Goal: Task Accomplishment & Management: Manage account settings

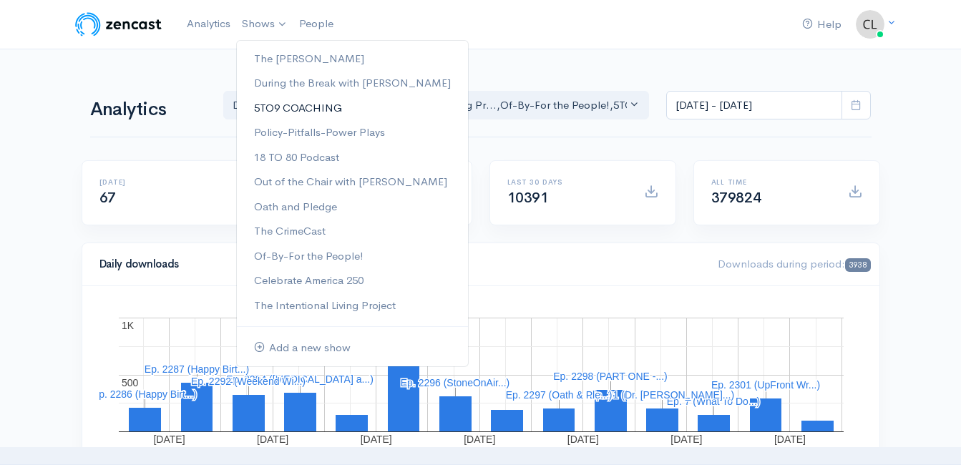
click at [269, 105] on link "5TO9 COACHING" at bounding box center [352, 108] width 231 height 25
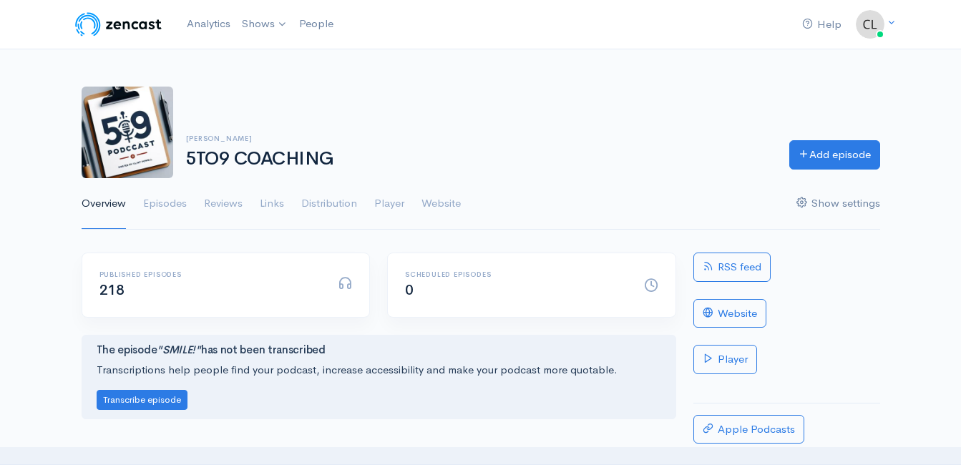
click at [813, 203] on link "Show settings" at bounding box center [838, 204] width 84 height 52
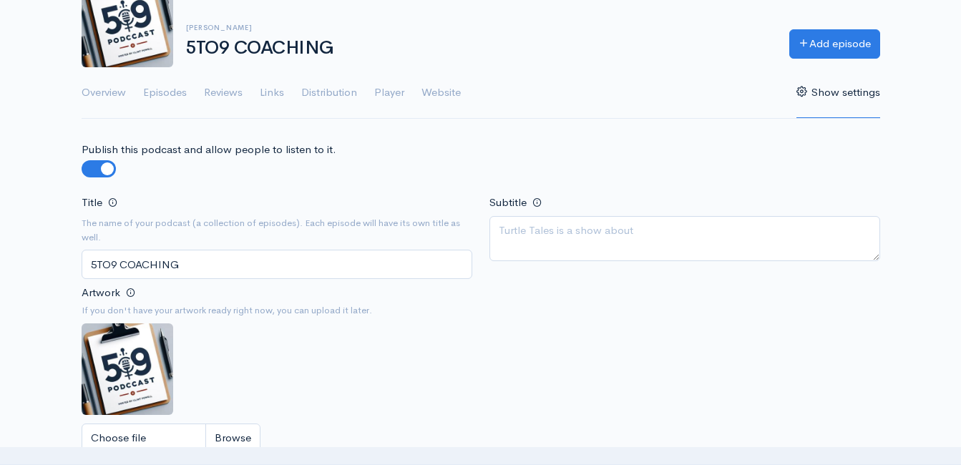
scroll to position [143, 0]
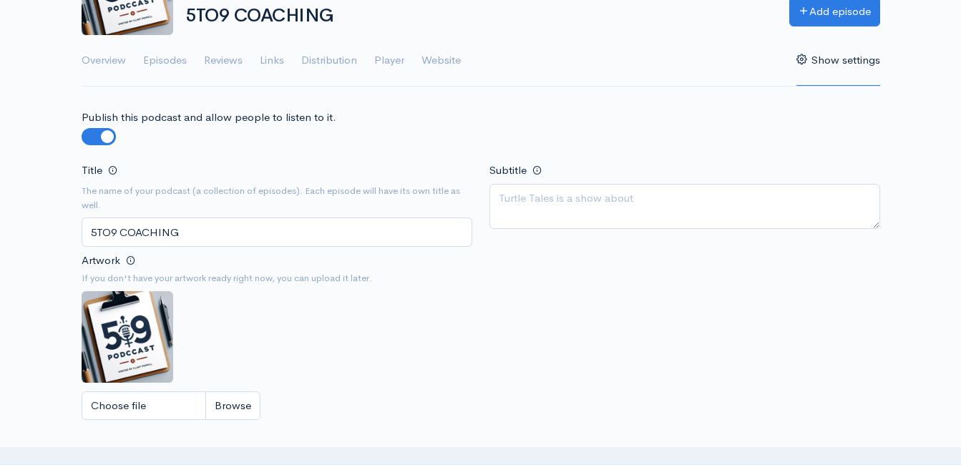
drag, startPoint x: 210, startPoint y: 229, endPoint x: -3, endPoint y: 229, distance: 213.2
click at [0, 229] on html "Help Notifications View all Your profile Team settings Default team Current Log…" at bounding box center [480, 89] width 961 height 465
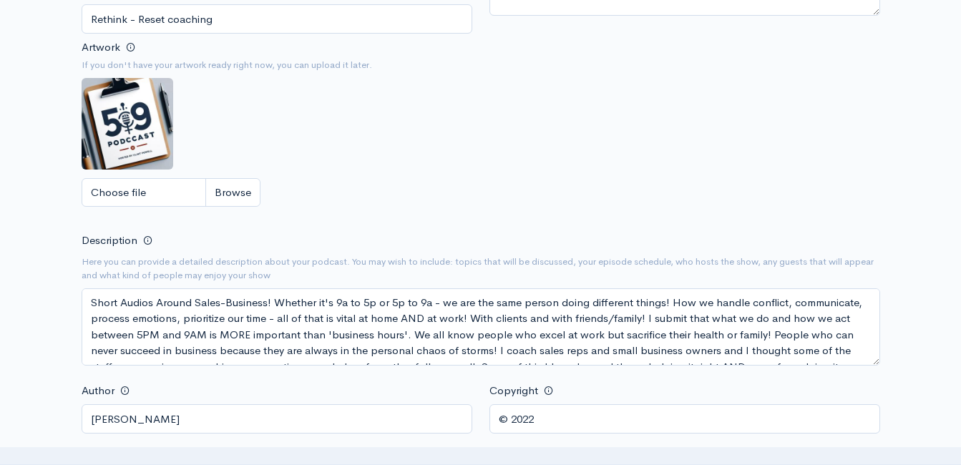
scroll to position [358, 0]
type input "Rethink - Reset coaching"
click at [238, 190] on input "Choose file" at bounding box center [171, 191] width 179 height 29
type input "C:\fakepath\fea96c11-83bf-48c9-a663-469babc862a0.png"
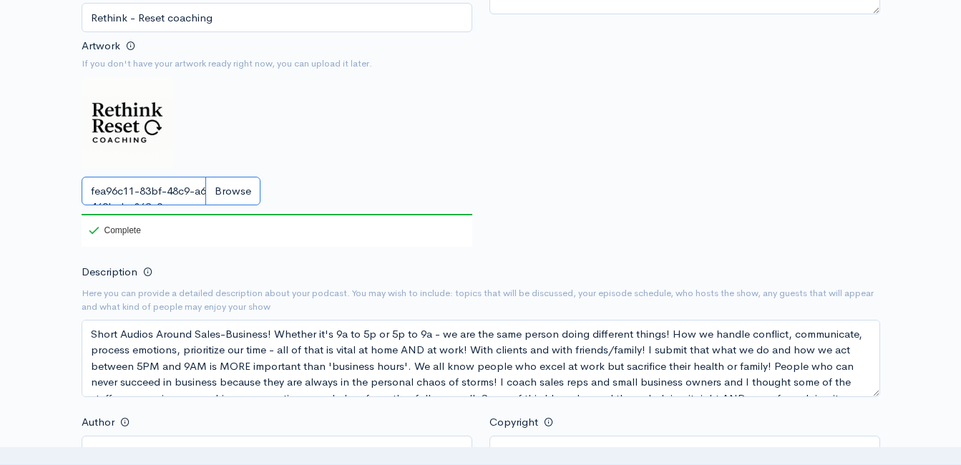
click at [224, 194] on input "fea96c11-83bf-48c9-a663-469babc862a0.png" at bounding box center [171, 191] width 179 height 29
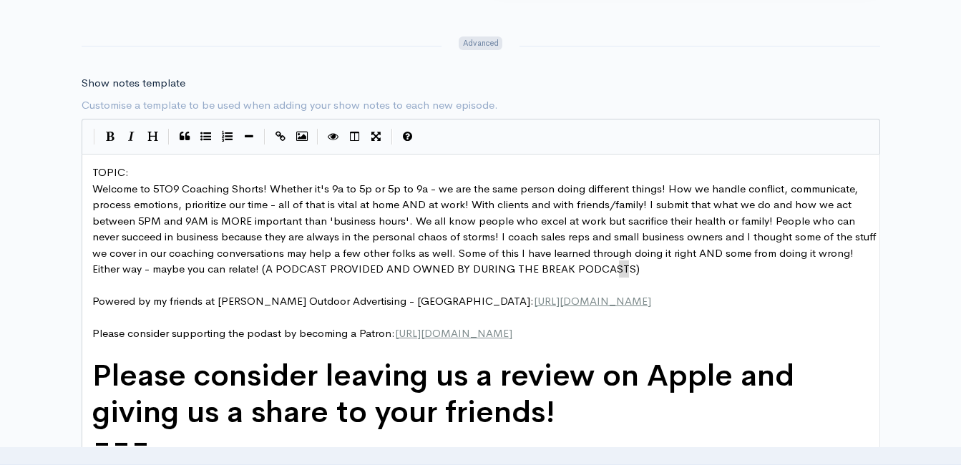
scroll to position [5, 0]
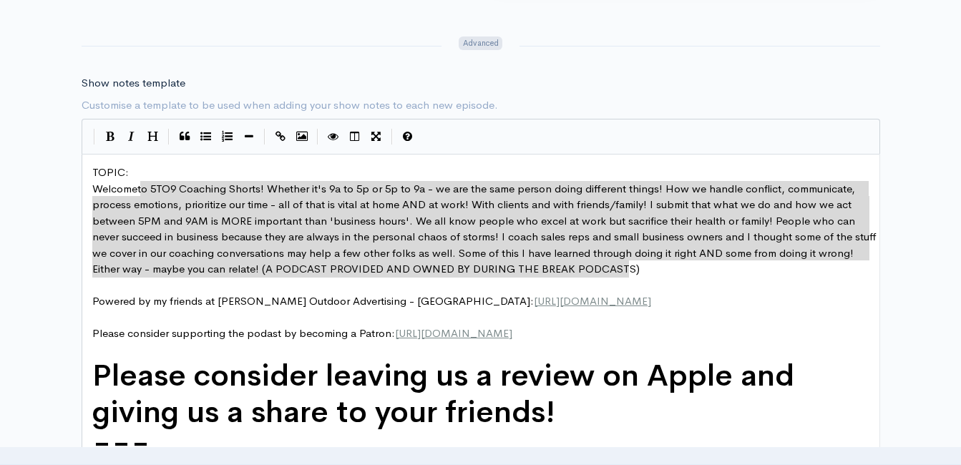
type textarea "5TO9 Coaching Shorts! Whether it's 9a to 5p or 5p to 9a - we are the same perso…"
drag, startPoint x: 620, startPoint y: 263, endPoint x: 161, endPoint y: 219, distance: 461.5
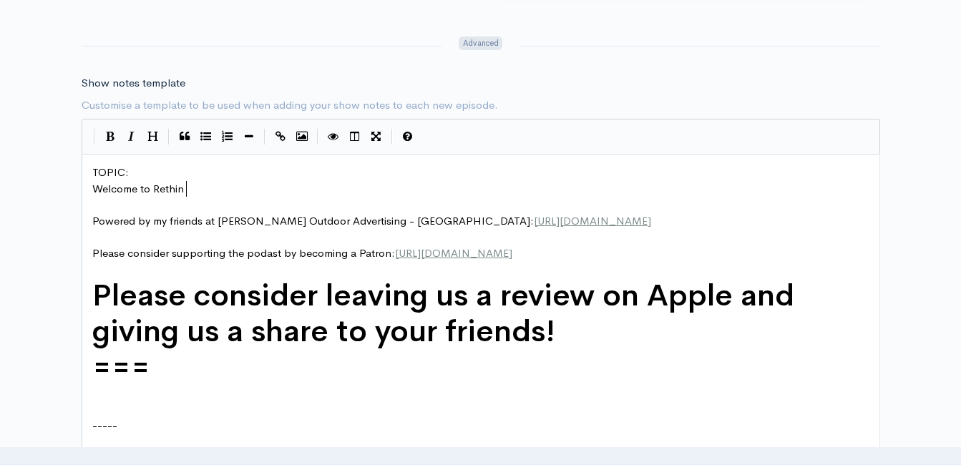
scroll to position [5, 35]
type textarea "Rethink - Reset Coaching! Cau"
type textarea "Topicvs"
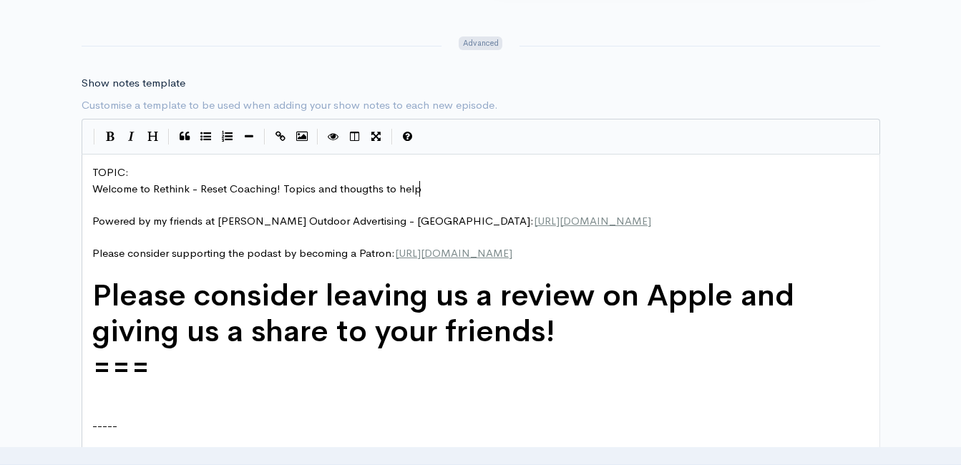
type textarea "s and thougths to help"
type textarea "help us clean off mirrors and windowds"
type textarea "s - mirros"
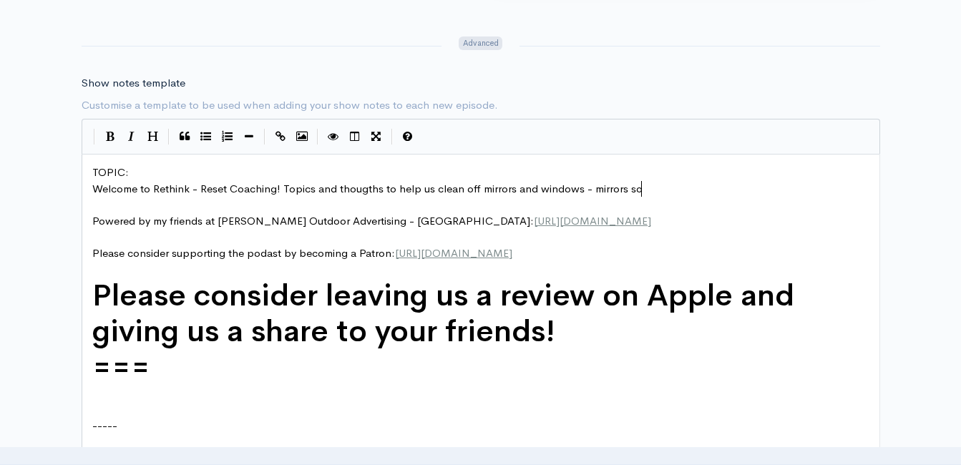
type textarea "rs so we"
type textarea "! Mirrors so we"
type textarea "- so we d"
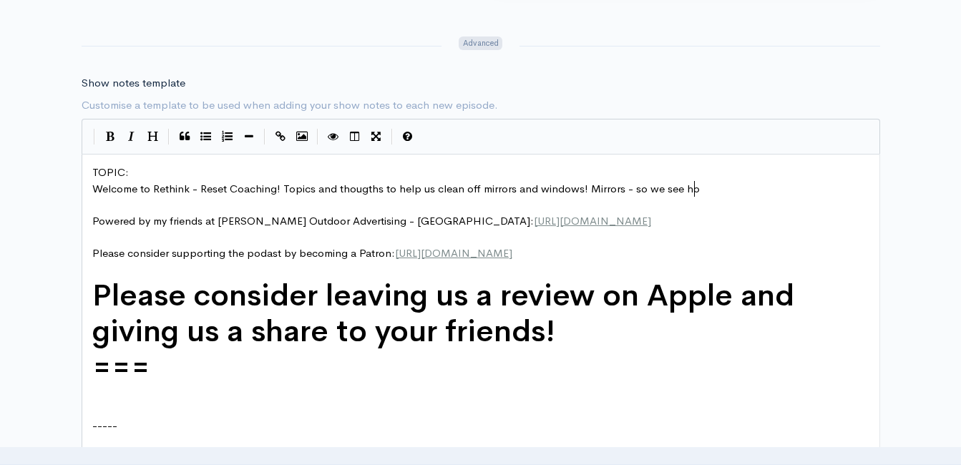
type textarea "see how"
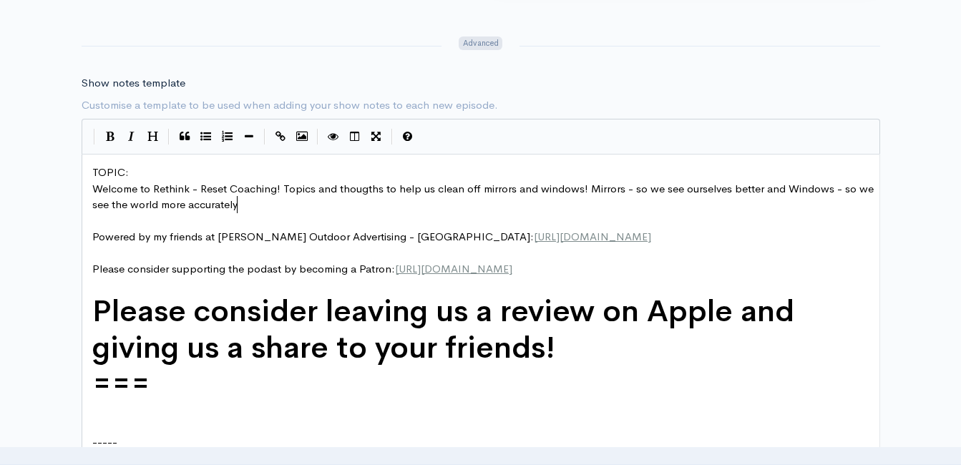
type textarea "ourselves better and Windows - so we see the world more accurately!"
click at [659, 191] on span "Welcome to Rethink - Reset Coaching! Topics and thougths to help us clean off m…" at bounding box center [484, 197] width 784 height 30
click at [673, 265] on pre "Please consider supporting the podast by becoming a Patron: https://www.patreon…" at bounding box center [486, 269] width 794 height 16
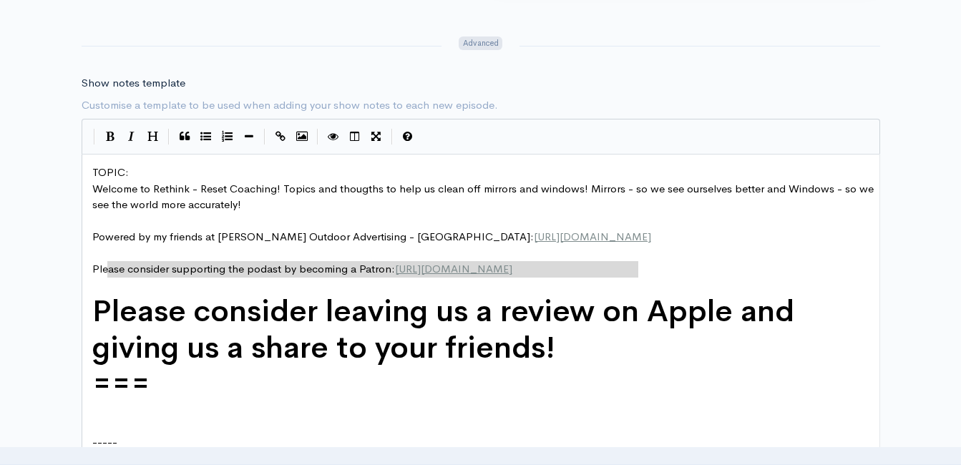
type textarea "Please consider supporting the podast by becoming a Patron: https://www.patreon…"
drag, startPoint x: 623, startPoint y: 268, endPoint x: 112, endPoint y: 276, distance: 511.0
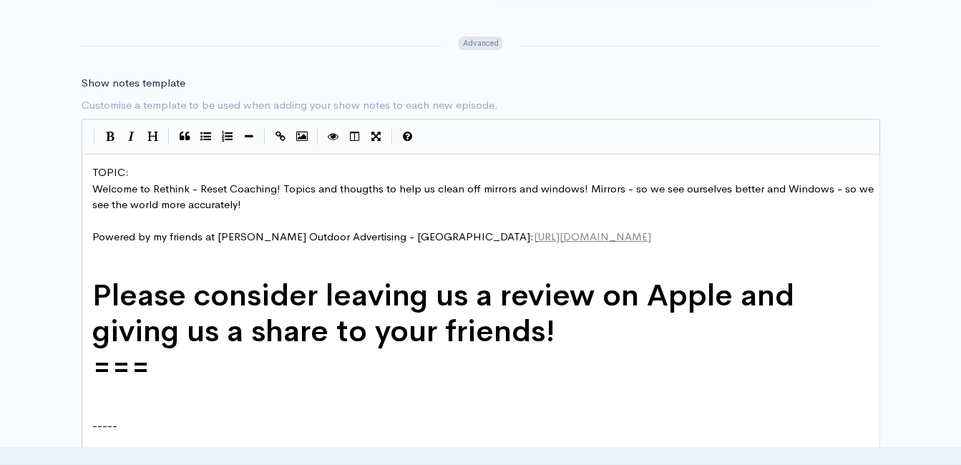
click at [276, 201] on pre "Welcome to Rethink - Reset Coaching! Topics and thougths to help us clean off m…" at bounding box center [486, 197] width 794 height 32
type textarea "www.re"
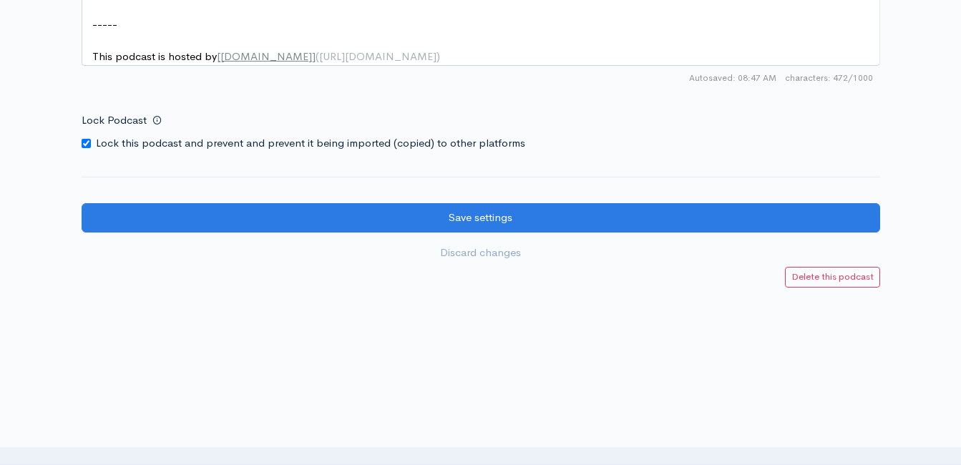
scroll to position [2118, 0]
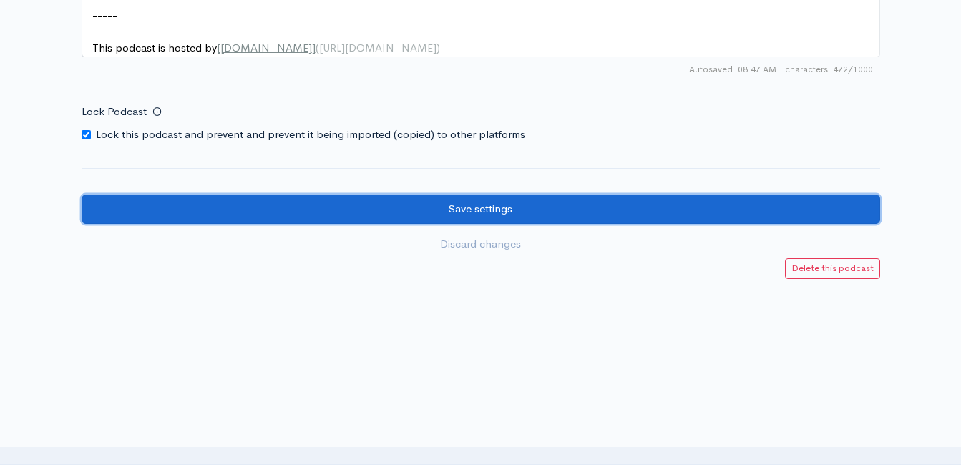
click at [467, 202] on input "Save settings" at bounding box center [481, 209] width 799 height 29
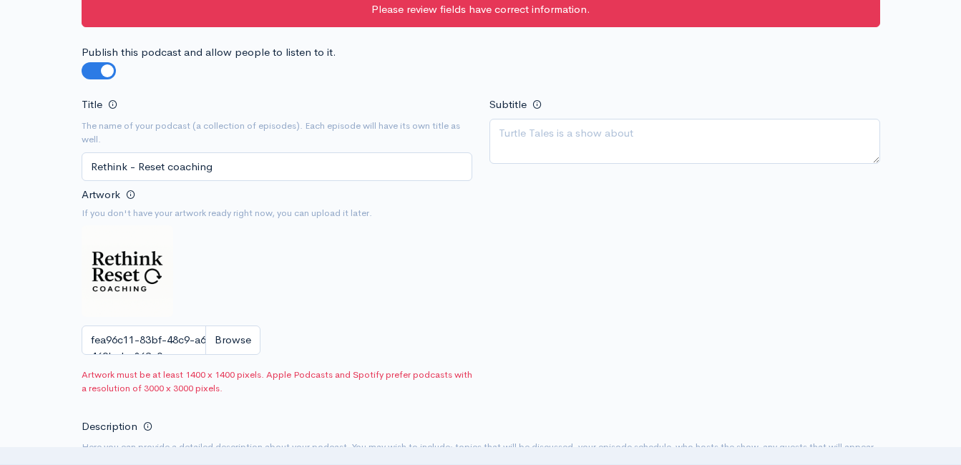
scroll to position [286, 0]
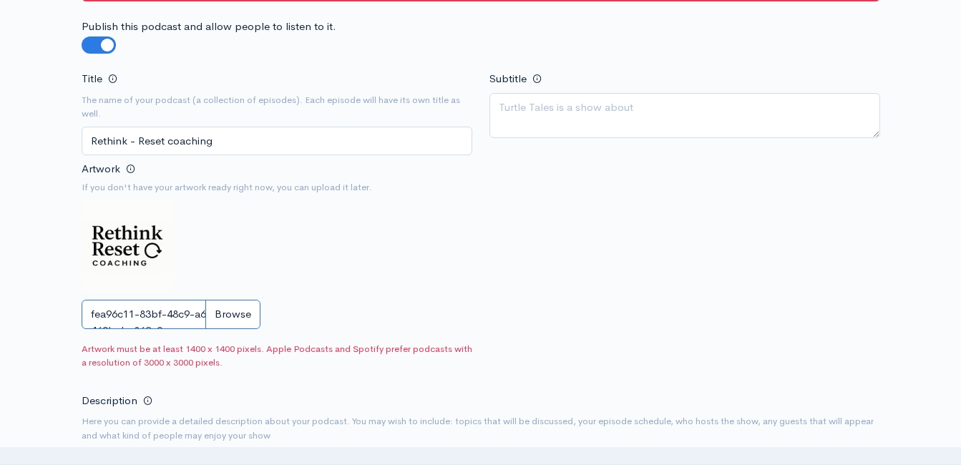
click at [226, 318] on input "fea96c11-83bf-48c9-a663-469babc862a0.png" at bounding box center [171, 314] width 179 height 29
type input "C:\fakepath\fea96c11-83bf-48c9-a663-469babc862a0.png"
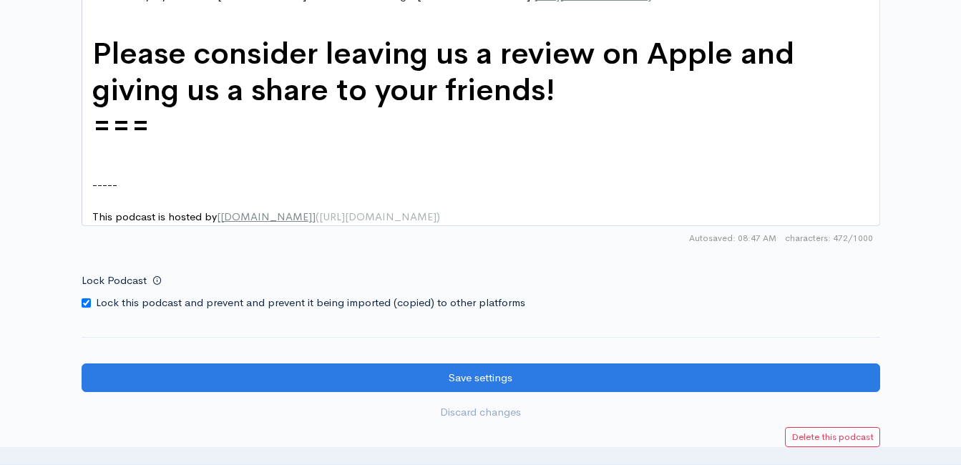
scroll to position [2207, 0]
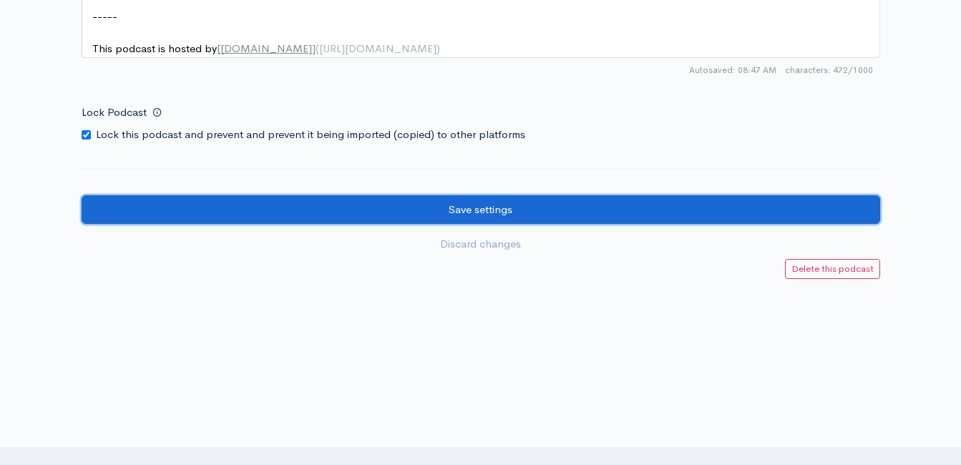
click at [538, 210] on input "Save settings" at bounding box center [481, 209] width 799 height 29
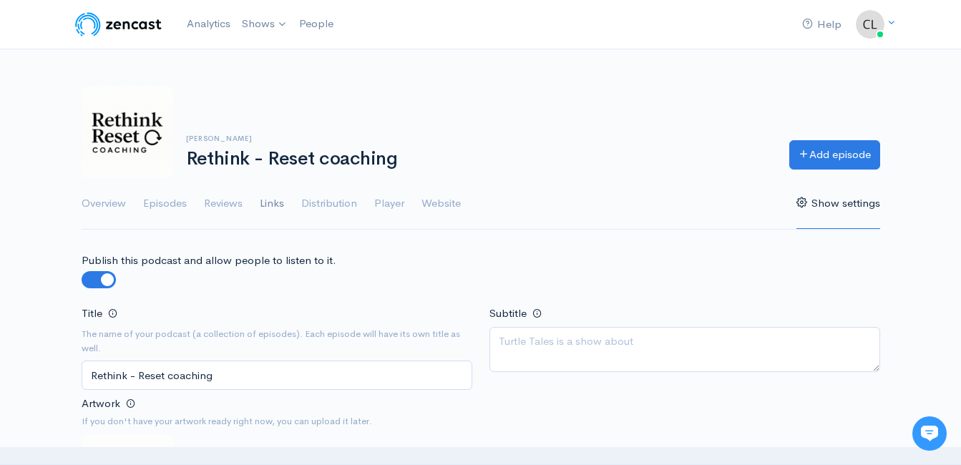
click at [278, 200] on link "Links" at bounding box center [272, 204] width 24 height 52
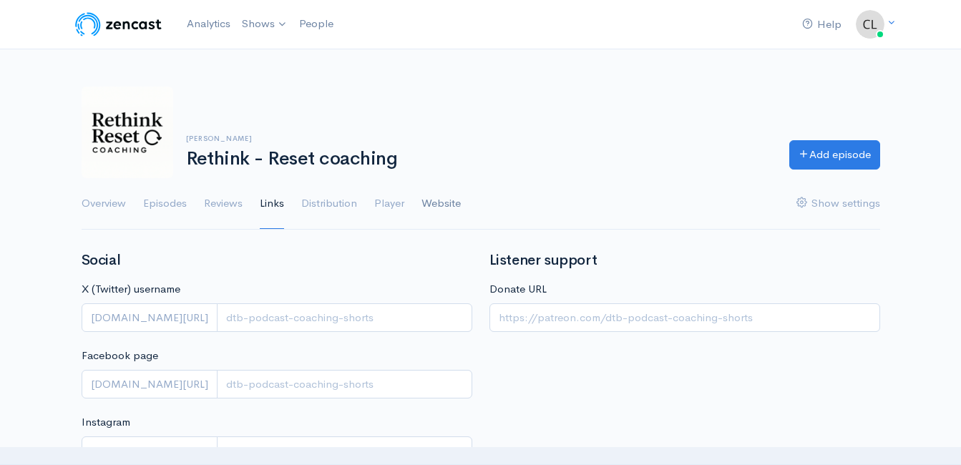
click at [442, 204] on link "Website" at bounding box center [440, 204] width 39 height 52
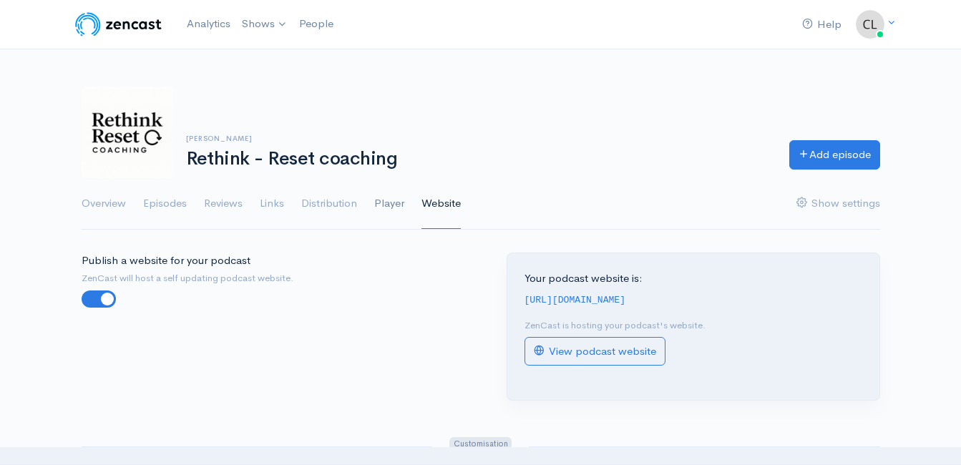
click at [384, 200] on link "Player" at bounding box center [389, 204] width 30 height 52
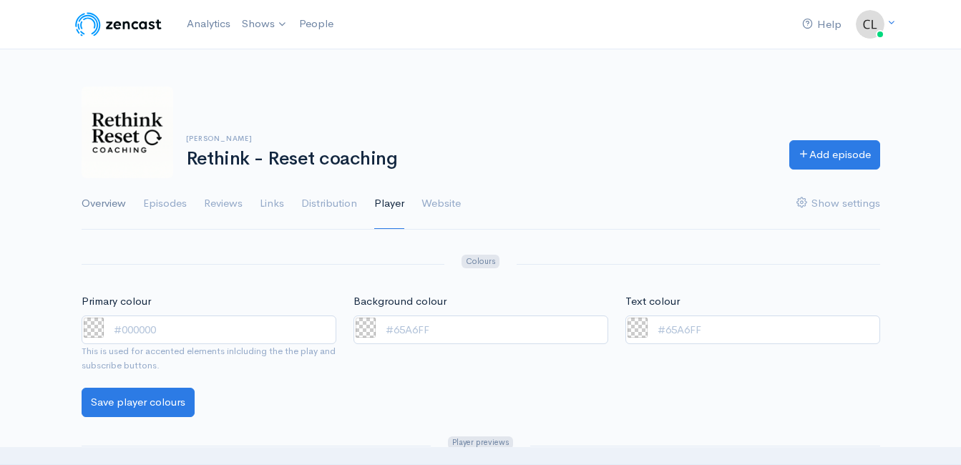
click at [115, 205] on link "Overview" at bounding box center [104, 204] width 44 height 52
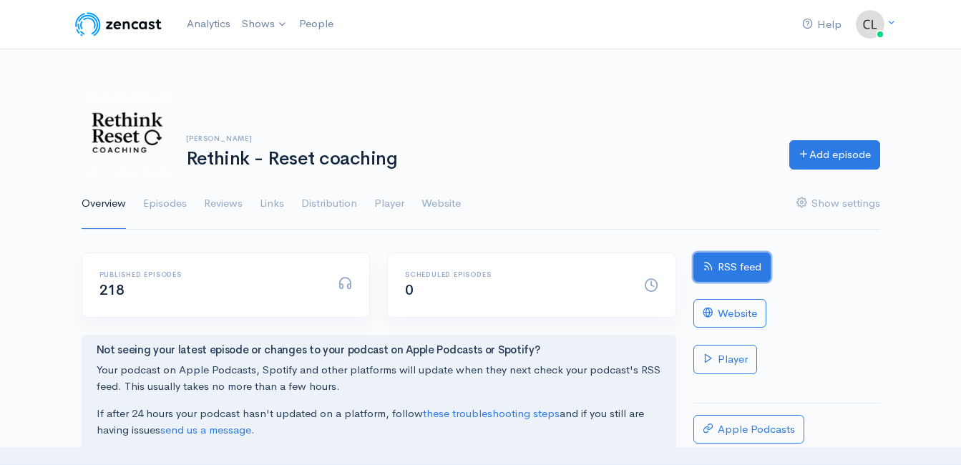
click at [715, 271] on link "RSS feed" at bounding box center [731, 267] width 77 height 29
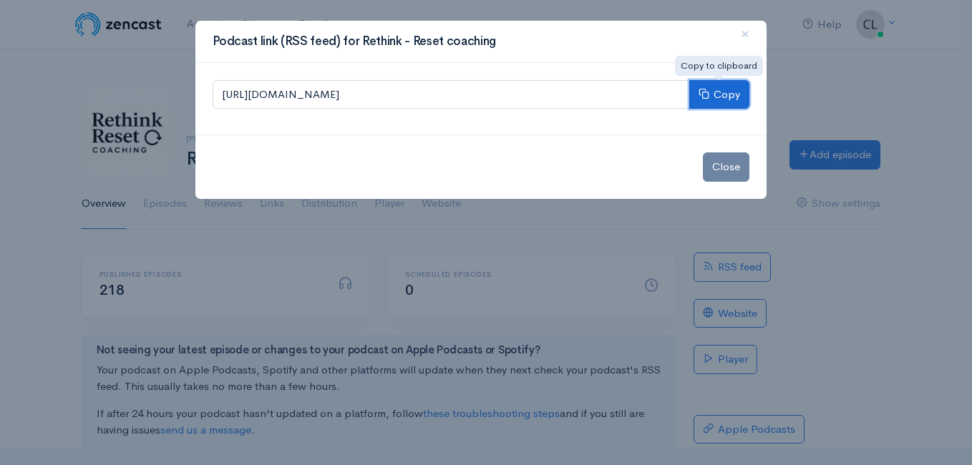
click at [723, 89] on button "Copy" at bounding box center [719, 94] width 60 height 29
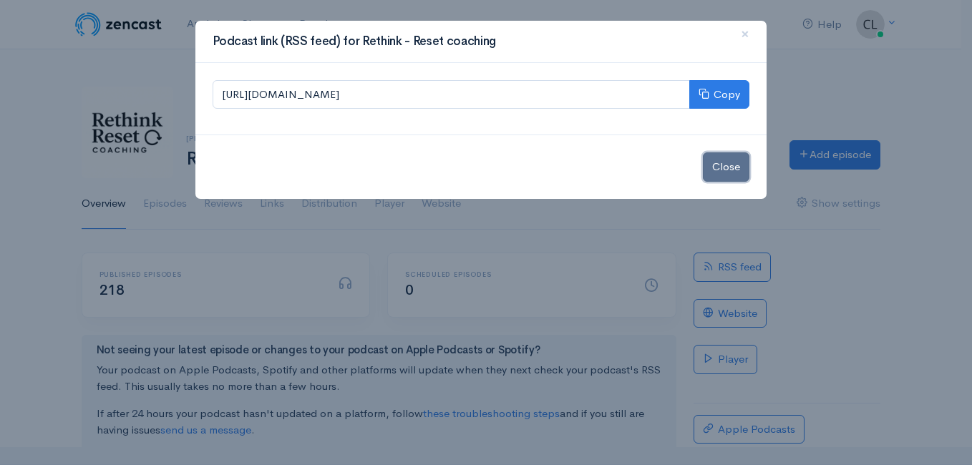
click at [734, 165] on button "Close" at bounding box center [726, 166] width 47 height 29
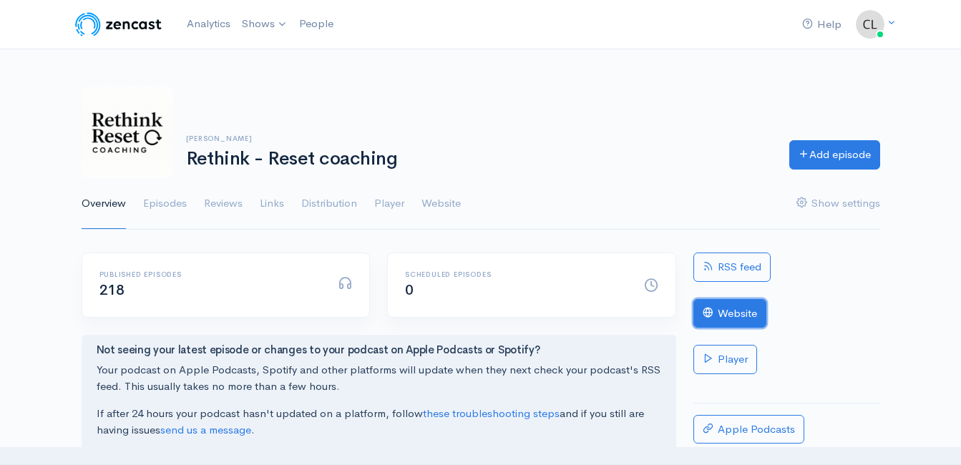
click at [738, 321] on link "Website" at bounding box center [729, 313] width 73 height 29
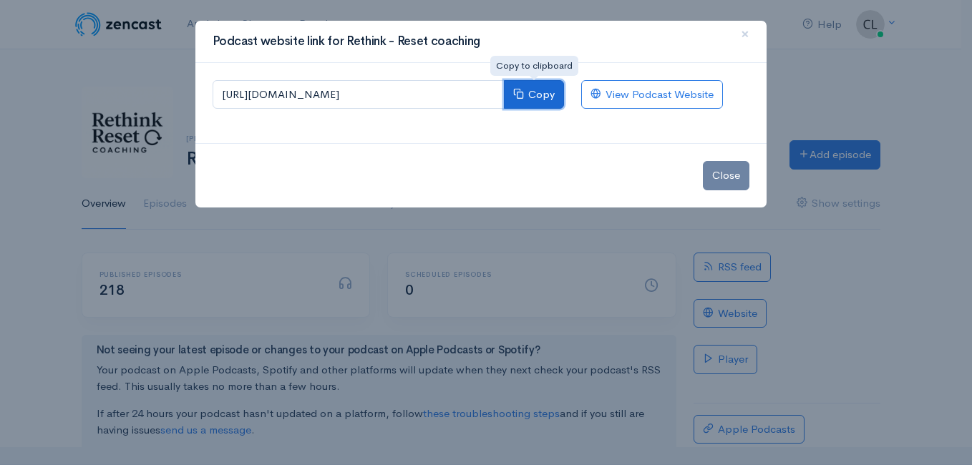
click at [540, 92] on button "Copy" at bounding box center [534, 94] width 60 height 29
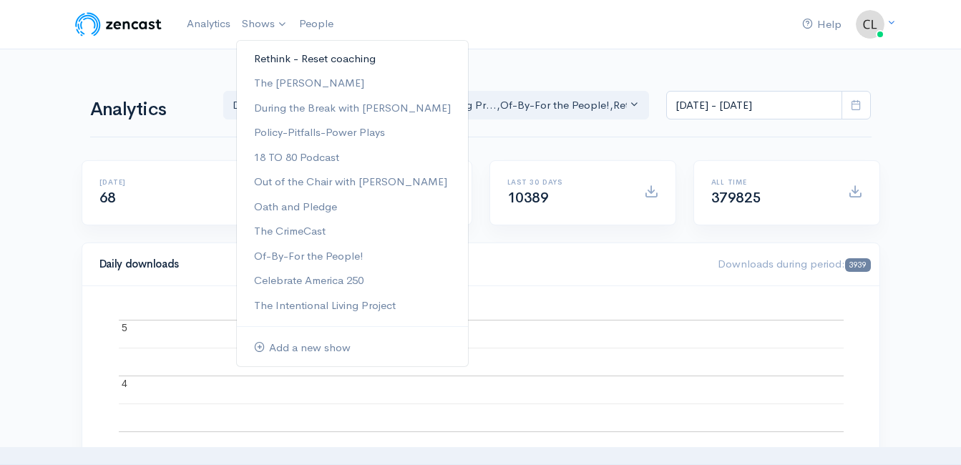
click at [257, 51] on link "Rethink - Reset coaching" at bounding box center [352, 59] width 231 height 25
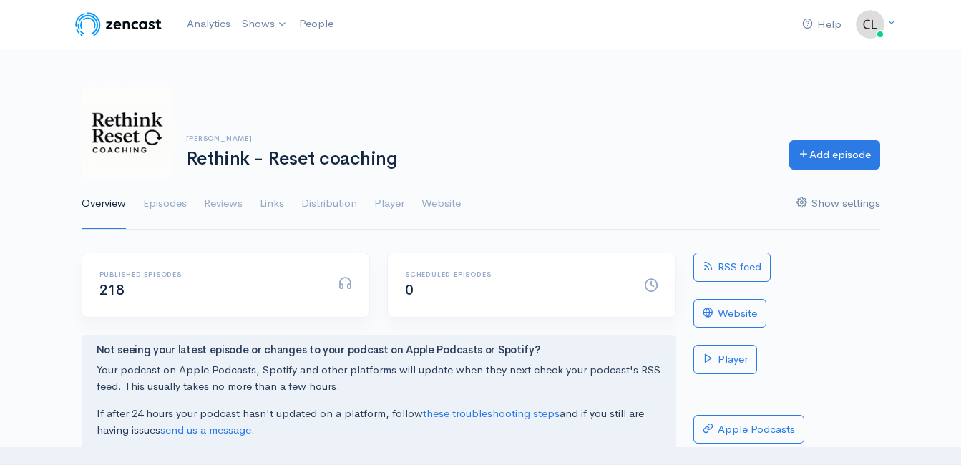
click at [827, 208] on link "Show settings" at bounding box center [838, 204] width 84 height 52
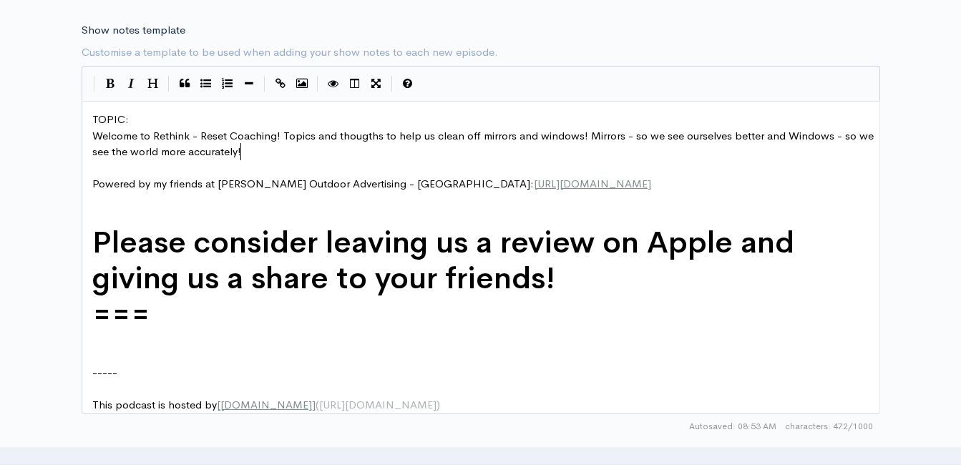
scroll to position [5, 0]
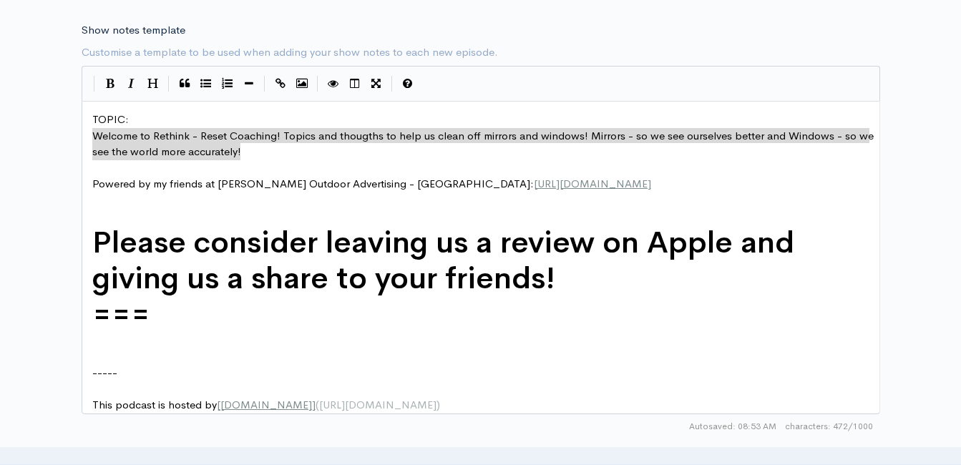
drag, startPoint x: 247, startPoint y: 153, endPoint x: 90, endPoint y: 140, distance: 157.2
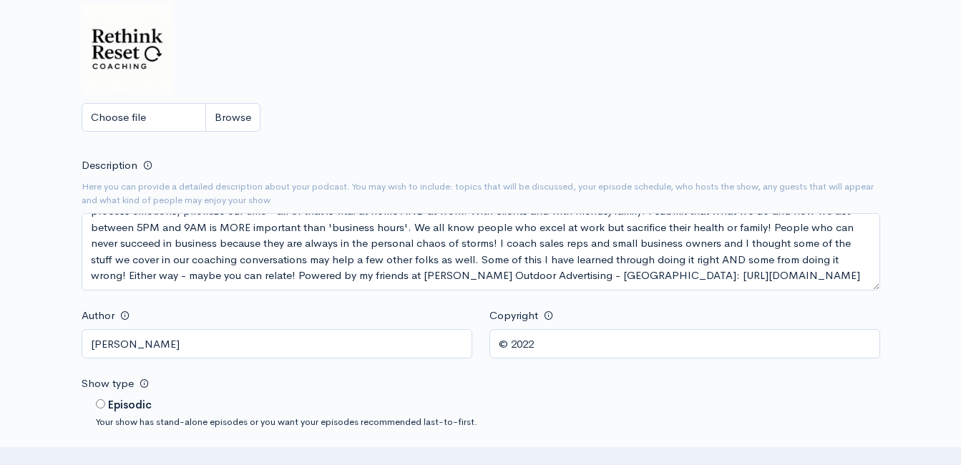
scroll to position [429, 0]
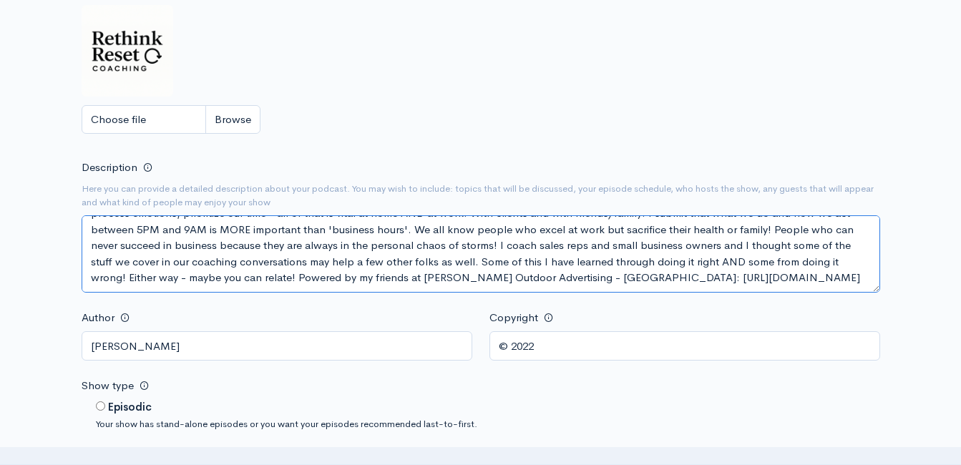
click at [322, 245] on textarea "Short Audios Around Sales-Business! Whether it's 9a to 5p or 5p to 9a - we are …" at bounding box center [481, 253] width 799 height 77
type textarea "Welcome to Rethink - Reset Coaching! Topics and thougths to help us clean off m…"
paste textarea "Welcome to Rethink - Reset Coaching! Topics and thougths to help us clean off m…"
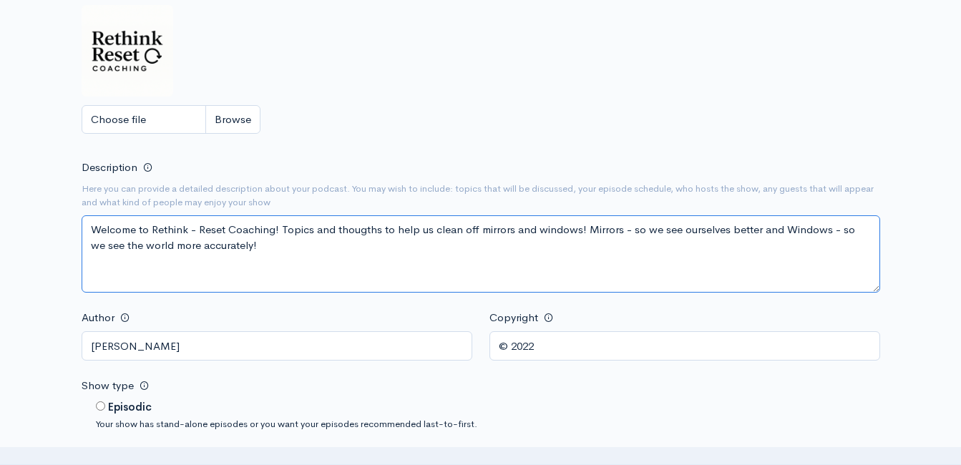
scroll to position [0, 0]
click at [94, 226] on textarea "Short Audios Around Sales-Business! Whether it's 9a to 5p or 5p to 9a - we are …" at bounding box center [481, 253] width 799 height 77
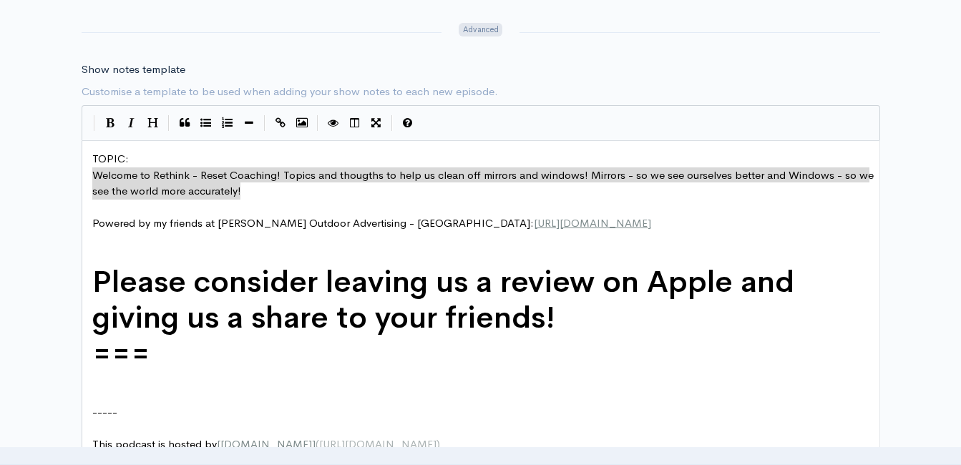
scroll to position [1717, 0]
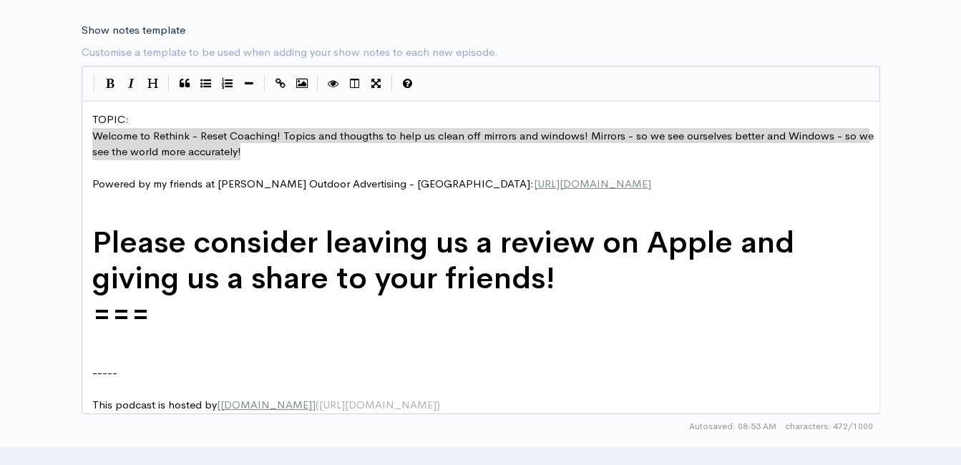
type textarea "Welcome to Rethink - Reset Coaching! Topics and thoughts to help us clean off m…"
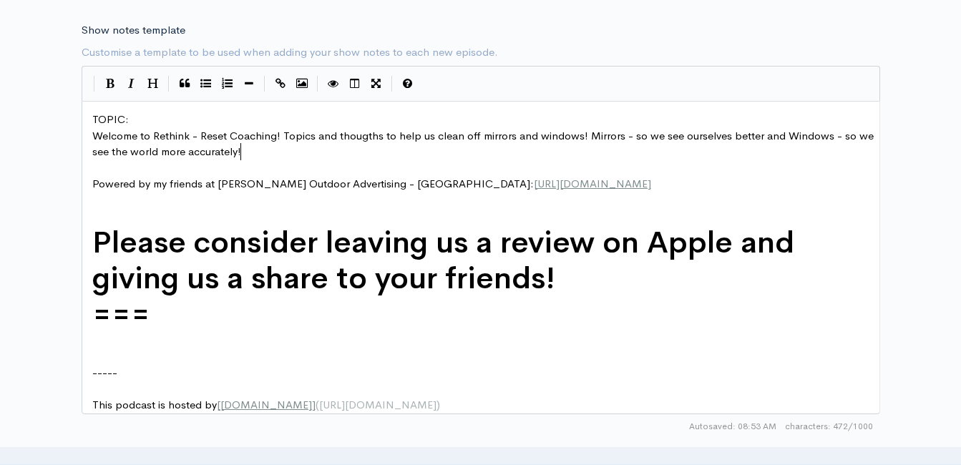
scroll to position [5, 235]
click at [379, 137] on span "Welcome to Rethink - Reset Coaching! Topics and thougths to help us clean off m…" at bounding box center [484, 144] width 784 height 30
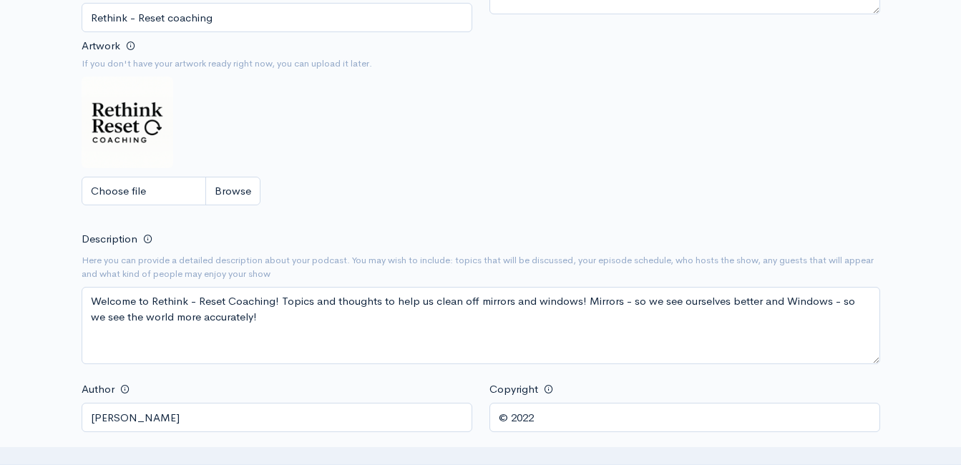
type textarea "ht"
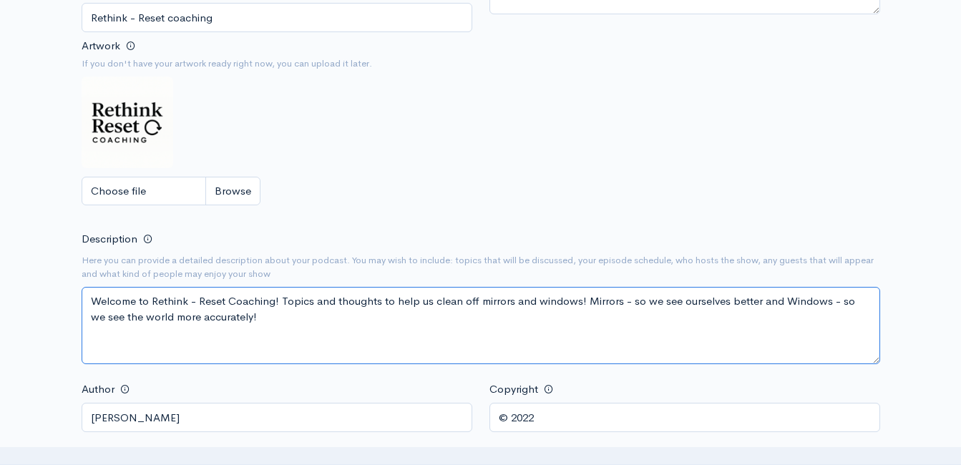
click at [255, 312] on textarea "Short Audios Around Sales-Business! Whether it's 9a to 5p or 5p to 9a - we are …" at bounding box center [481, 325] width 799 height 77
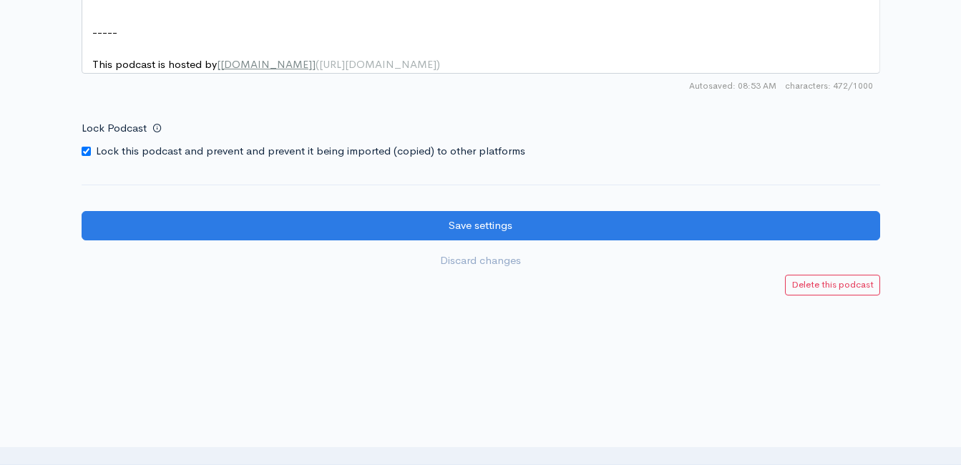
scroll to position [2085, 0]
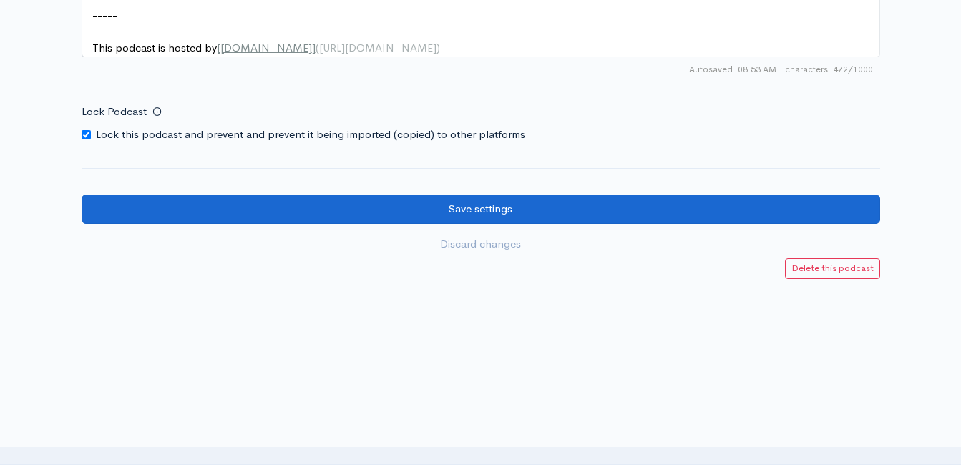
type textarea "Welcome to Rethink - Reset Coaching! Topics and thoughts to help us clean off m…"
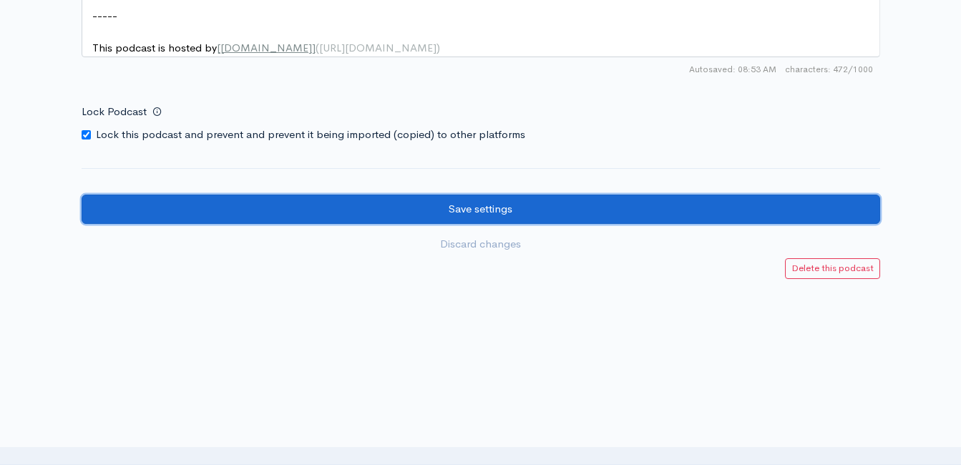
click at [617, 217] on input "Save settings" at bounding box center [481, 209] width 799 height 29
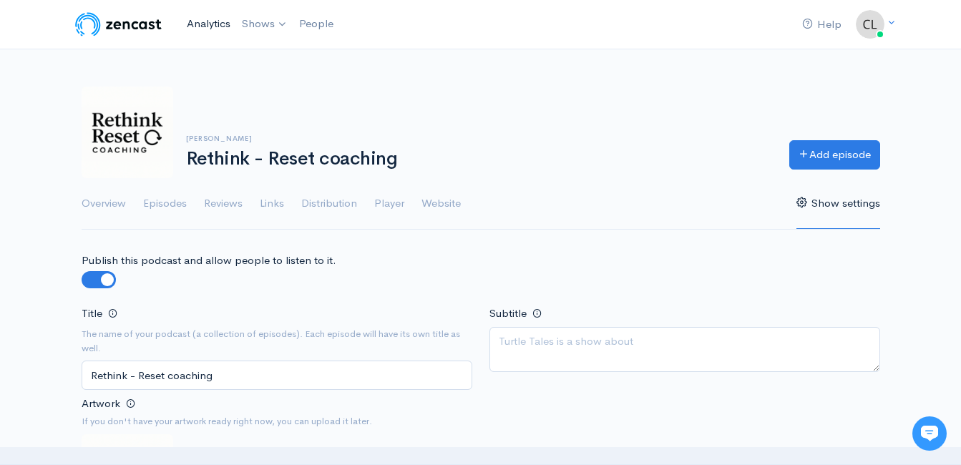
click at [215, 29] on link "Analytics" at bounding box center [208, 24] width 55 height 31
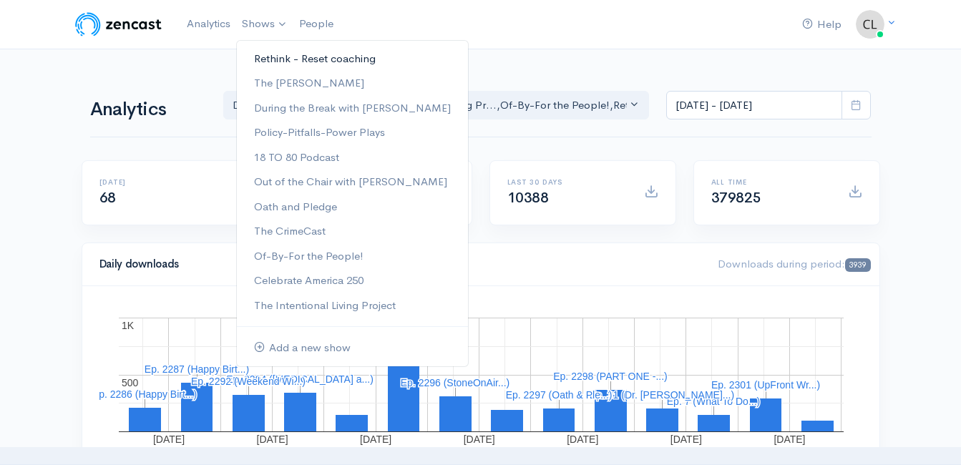
click at [290, 57] on link "Rethink - Reset coaching" at bounding box center [352, 59] width 231 height 25
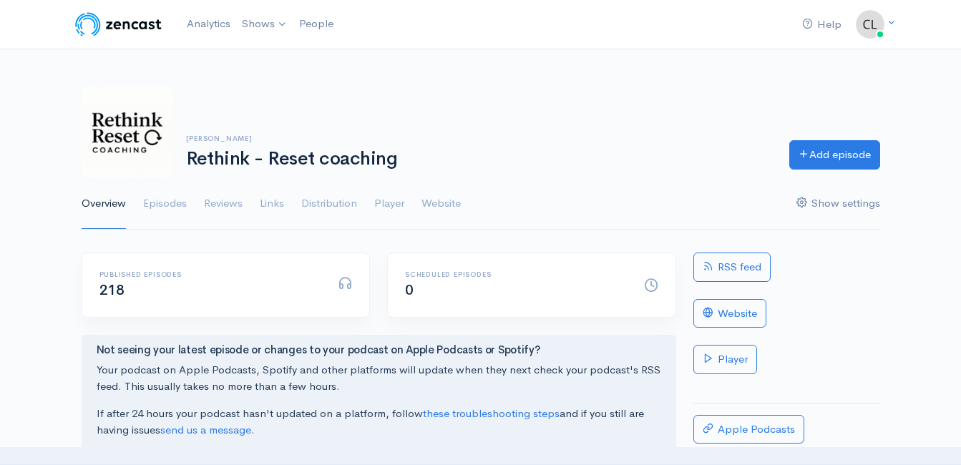
click at [820, 203] on link "Show settings" at bounding box center [838, 204] width 84 height 52
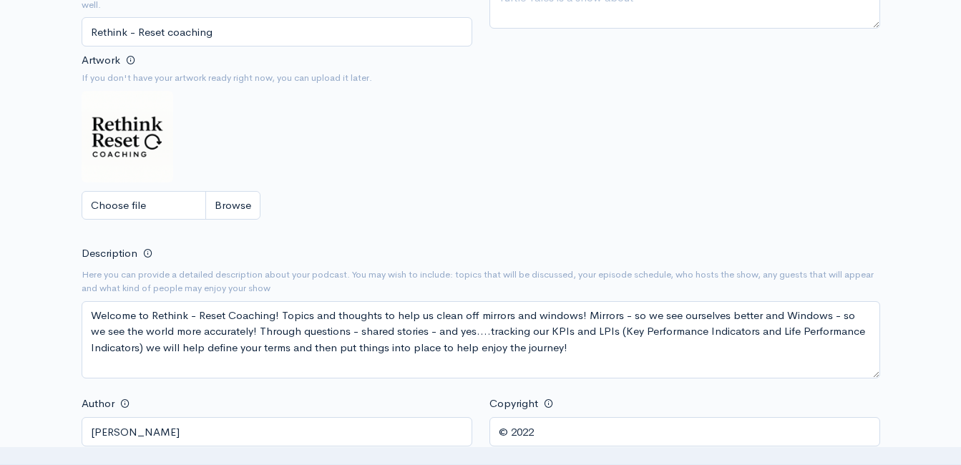
scroll to position [358, 0]
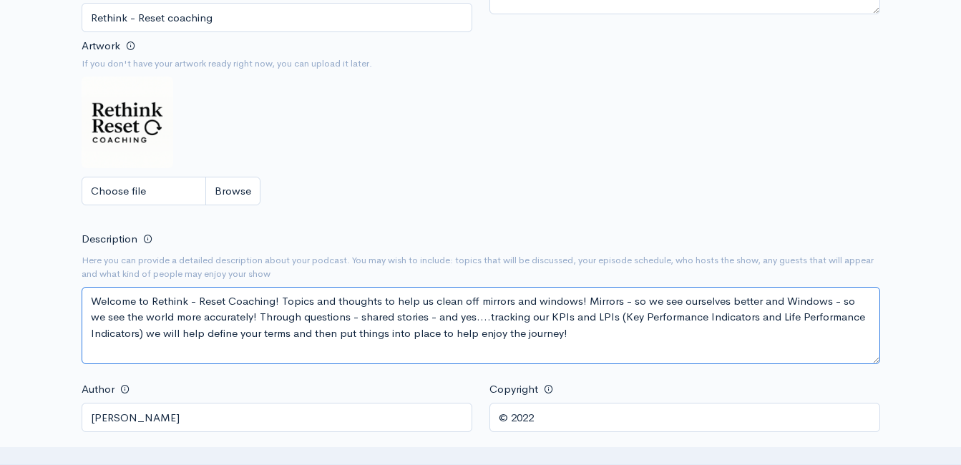
drag, startPoint x: 563, startPoint y: 328, endPoint x: 77, endPoint y: 301, distance: 487.4
click at [352, 305] on textarea "Welcome to Rethink - Reset Coaching! Topics and thoughts to help us clean off m…" at bounding box center [481, 325] width 799 height 77
drag, startPoint x: 480, startPoint y: 322, endPoint x: 557, endPoint y: 315, distance: 76.9
click at [482, 322] on textarea "Welcome to Rethink - Reset Coaching! Topics and thoughts to help us clean off m…" at bounding box center [481, 325] width 799 height 77
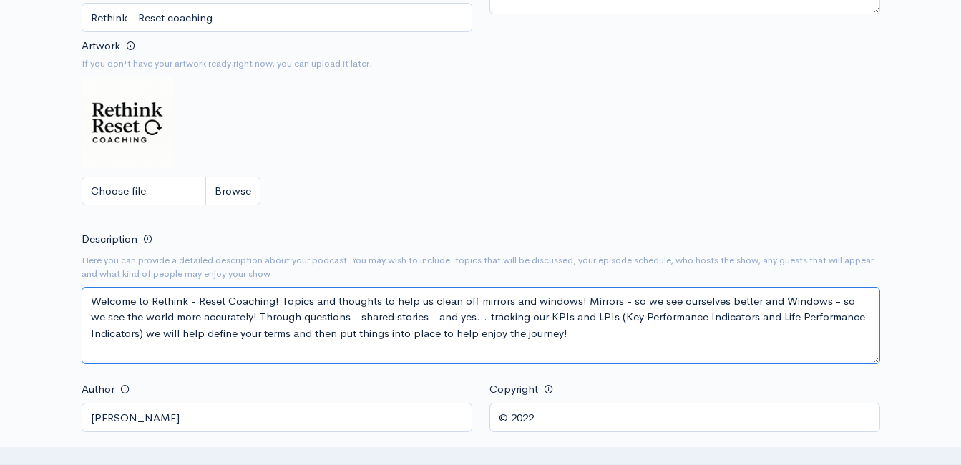
click at [615, 321] on textarea "Welcome to Rethink - Reset Coaching! Topics and thoughts to help us clean off m…" at bounding box center [481, 325] width 799 height 77
click at [645, 308] on textarea "Welcome to Rethink - Reset Coaching! Topics and thoughts to help us clean off m…" at bounding box center [481, 325] width 799 height 77
drag, startPoint x: 593, startPoint y: 338, endPoint x: 242, endPoint y: 320, distance: 351.8
click at [242, 320] on textarea "Welcome to Rethink - Reset Coaching! Topics and thoughts to help us clean off m…" at bounding box center [481, 325] width 799 height 77
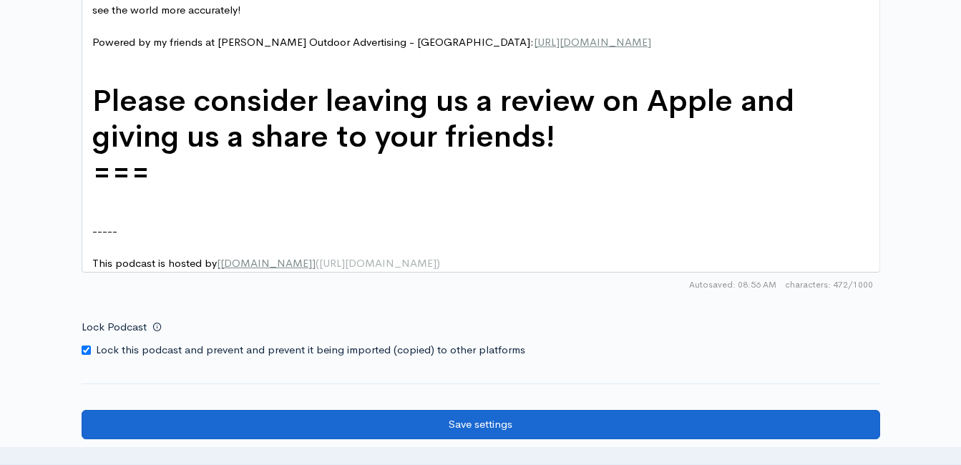
scroll to position [2075, 0]
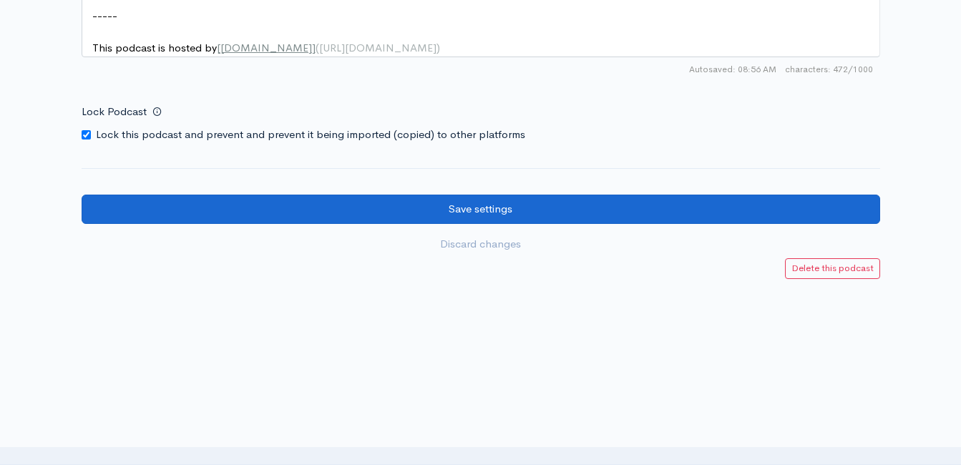
type textarea "Welcome to Rethink - Reset Coaching! Topics and thoughts to help us clean off m…"
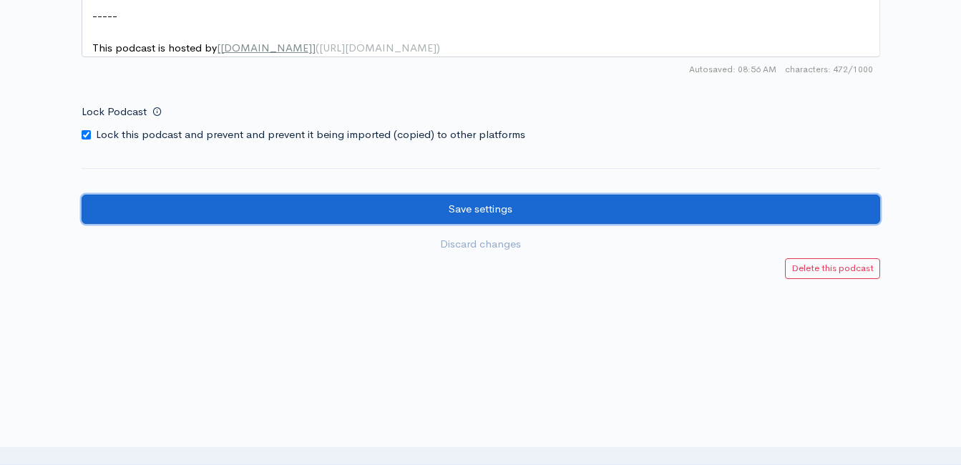
click at [541, 216] on input "Save settings" at bounding box center [481, 209] width 799 height 29
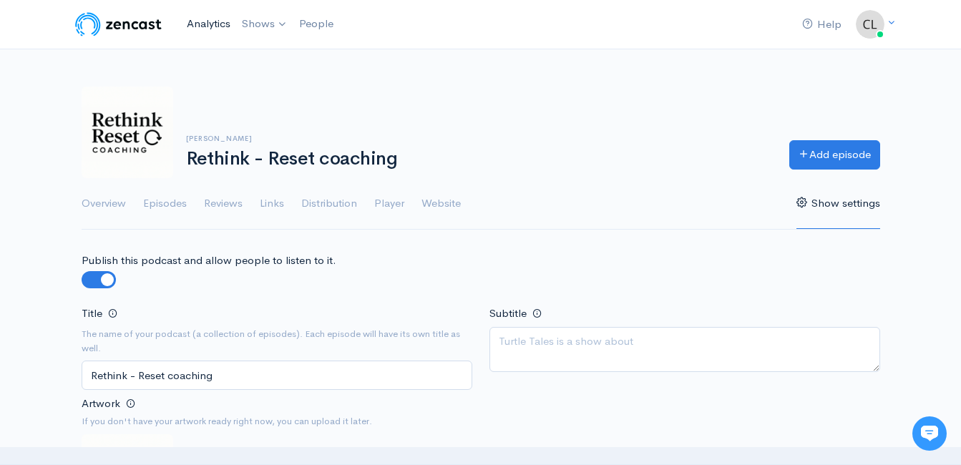
click at [189, 26] on link "Analytics" at bounding box center [208, 24] width 55 height 31
